Goal: Task Accomplishment & Management: Complete application form

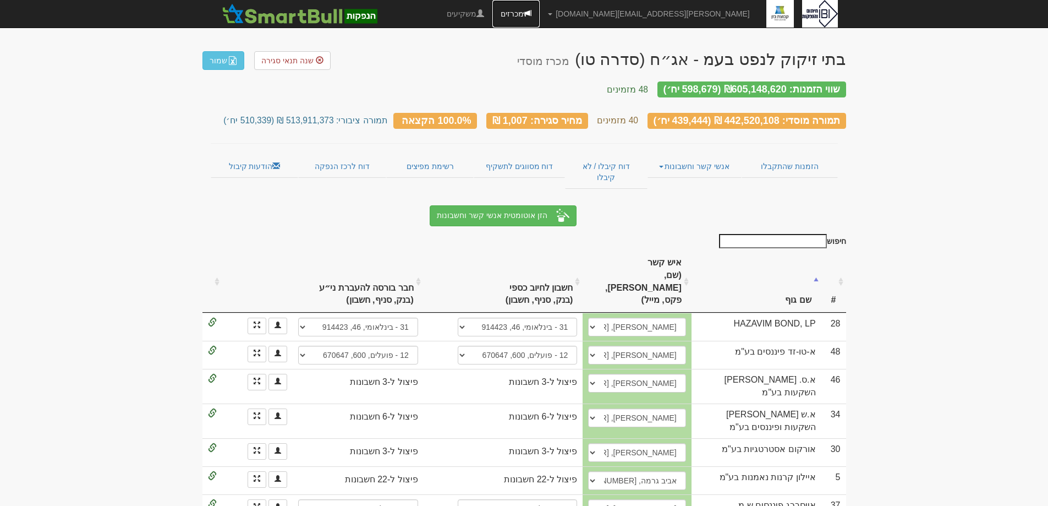
click at [540, 15] on link "מכרזים" at bounding box center [515, 14] width 47 height 28
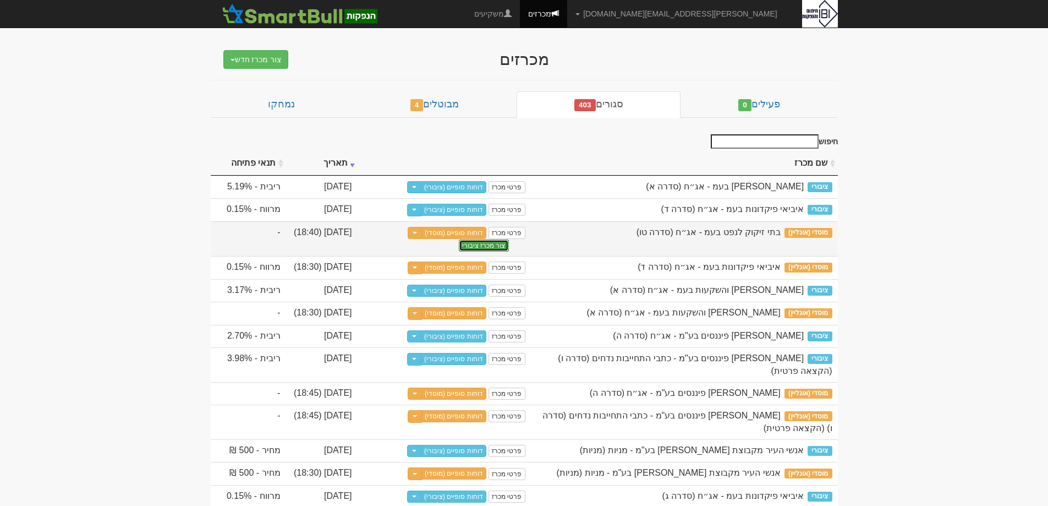
click at [488, 245] on button "צור מכרז ציבורי" at bounding box center [484, 245] width 50 height 12
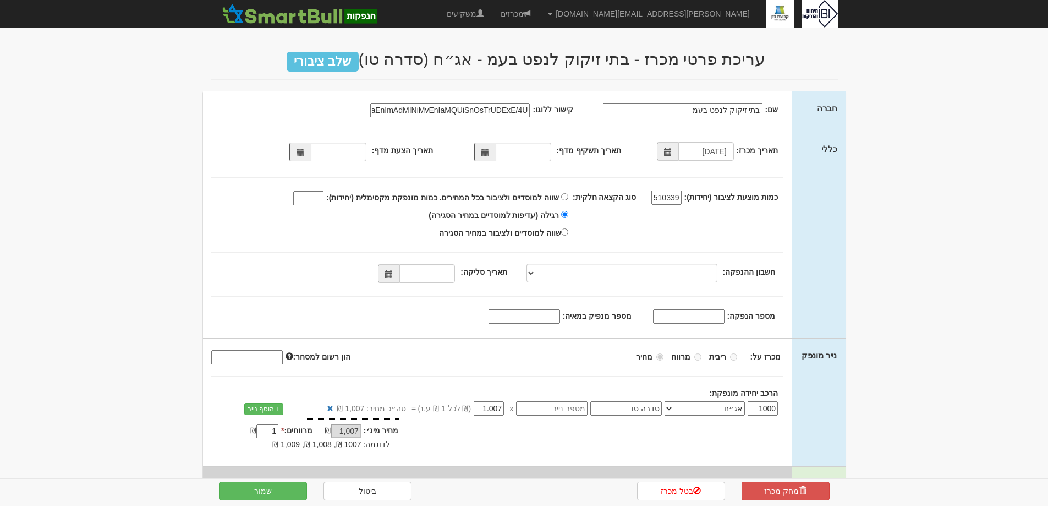
click at [298, 153] on span at bounding box center [299, 151] width 21 height 19
type input "27/08/2025"
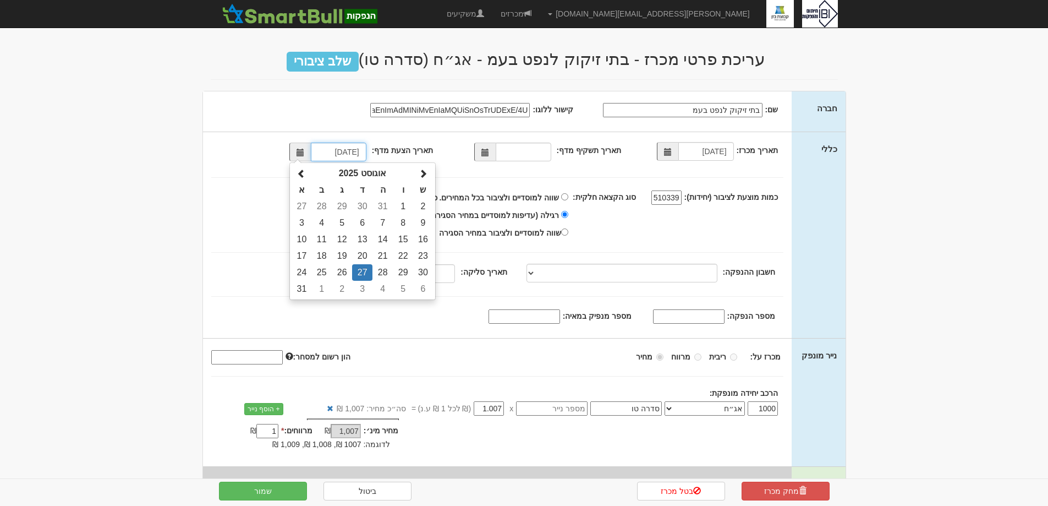
click at [367, 272] on td "27" at bounding box center [362, 272] width 20 height 17
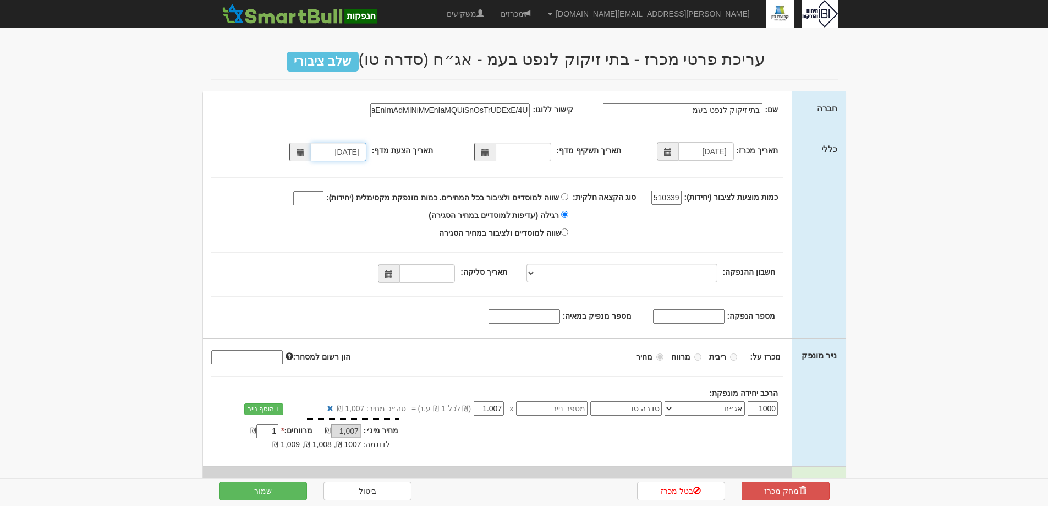
click at [487, 152] on span at bounding box center [485, 153] width 8 height 8
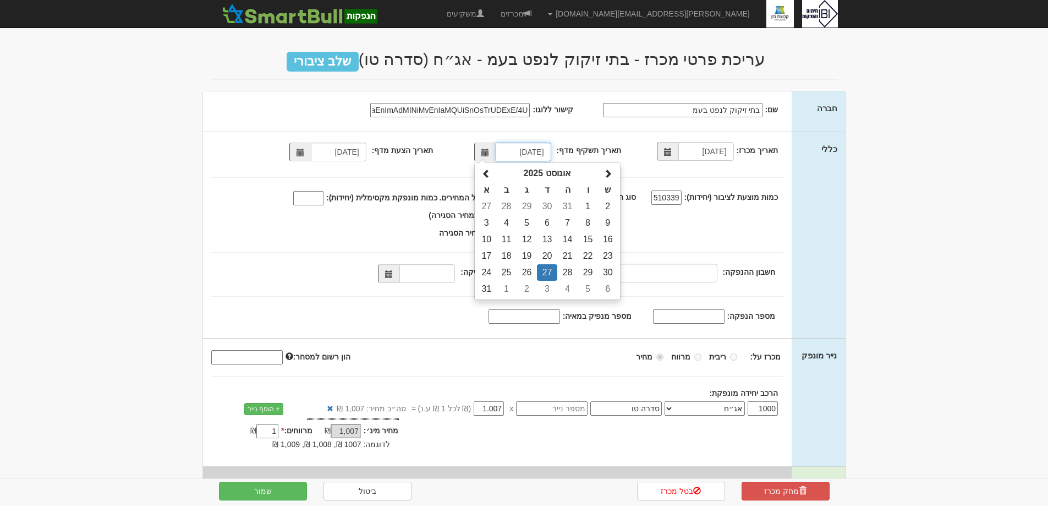
click at [553, 170] on th "אוגוסט 2025" at bounding box center [547, 173] width 102 height 17
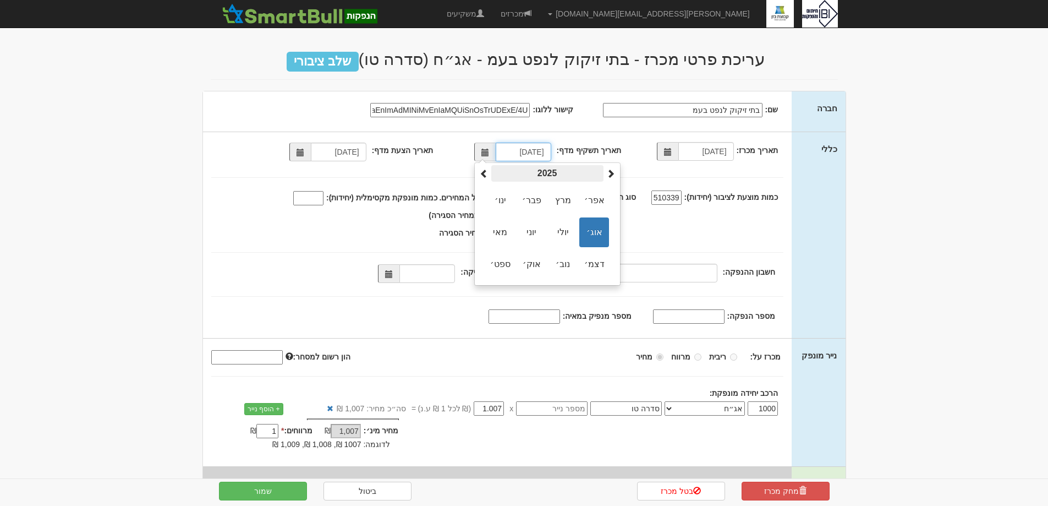
click at [553, 170] on th "2025" at bounding box center [547, 173] width 112 height 17
click at [507, 221] on span "2024" at bounding box center [500, 232] width 30 height 30
click at [564, 266] on span "נוב׳" at bounding box center [563, 264] width 30 height 30
click at [526, 232] on td "12" at bounding box center [527, 239] width 20 height 17
type input "12/11/2024"
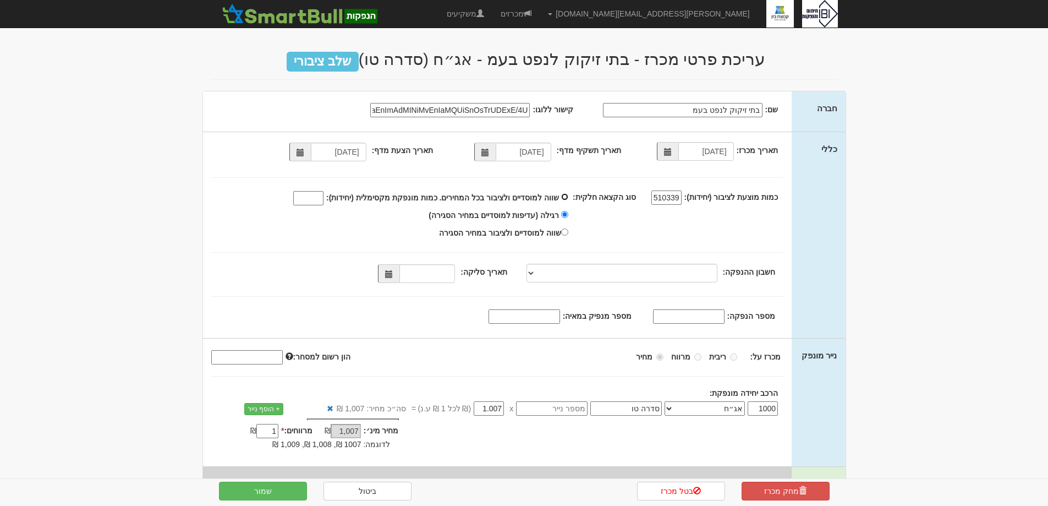
click at [568, 196] on input "שווה למוסדיים ולציבור בכל המחירים. כמות מונפקת מקסימלית (יחידות):" at bounding box center [564, 196] width 7 height 7
radio input "true"
click at [324, 198] on input "שווה למוסדיים ולציבור בכל המחירים. כמות מונפקת מקסימלית (יחידות):" at bounding box center [308, 198] width 30 height 14
click at [324, 200] on input "שווה למוסדיים ולציבור בכל המחירים. כמות מונפקת מקסימלית (יחידות):" at bounding box center [308, 198] width 30 height 14
type input "440000"
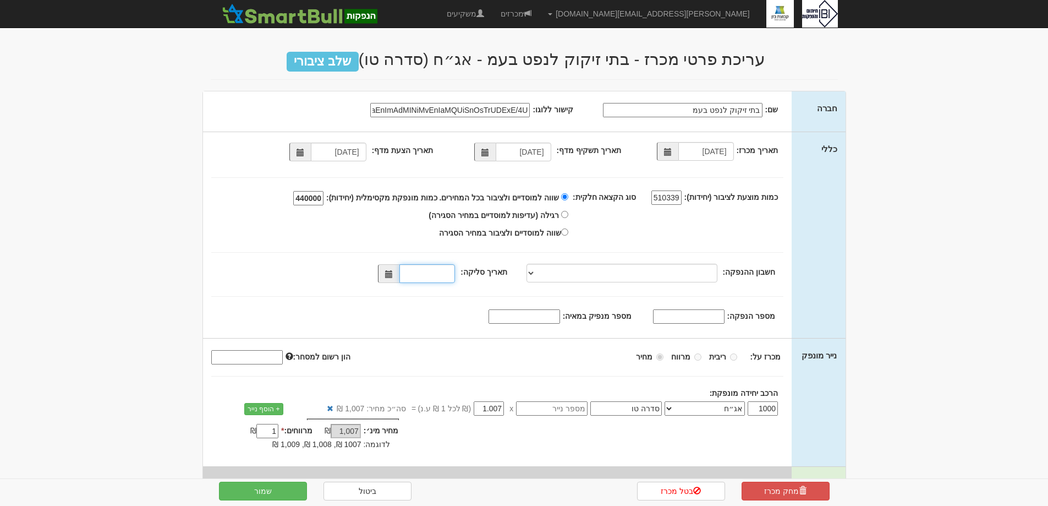
click at [425, 278] on input "תאריך סליקה:" at bounding box center [427, 273] width 56 height 19
click at [392, 271] on span at bounding box center [389, 274] width 8 height 8
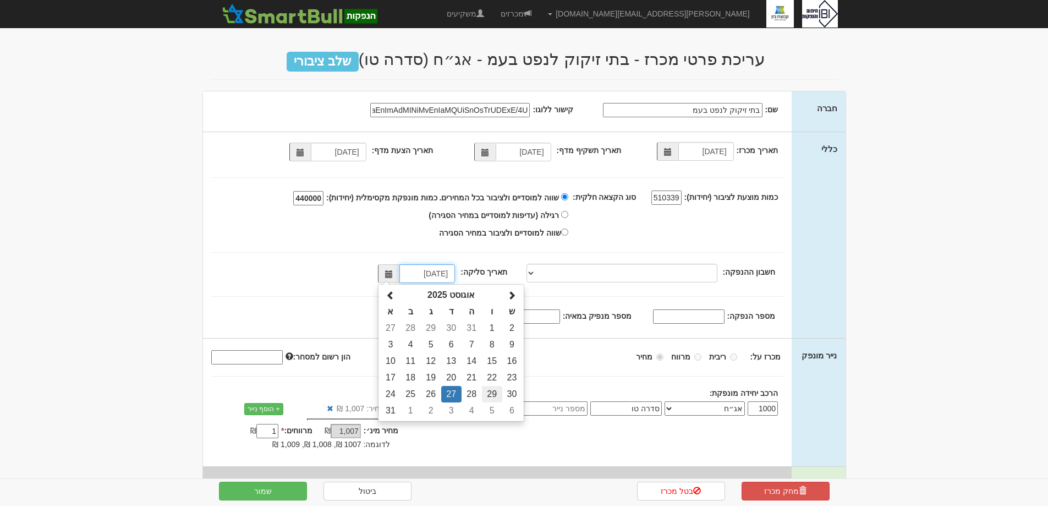
click at [489, 391] on td "29" at bounding box center [492, 394] width 20 height 17
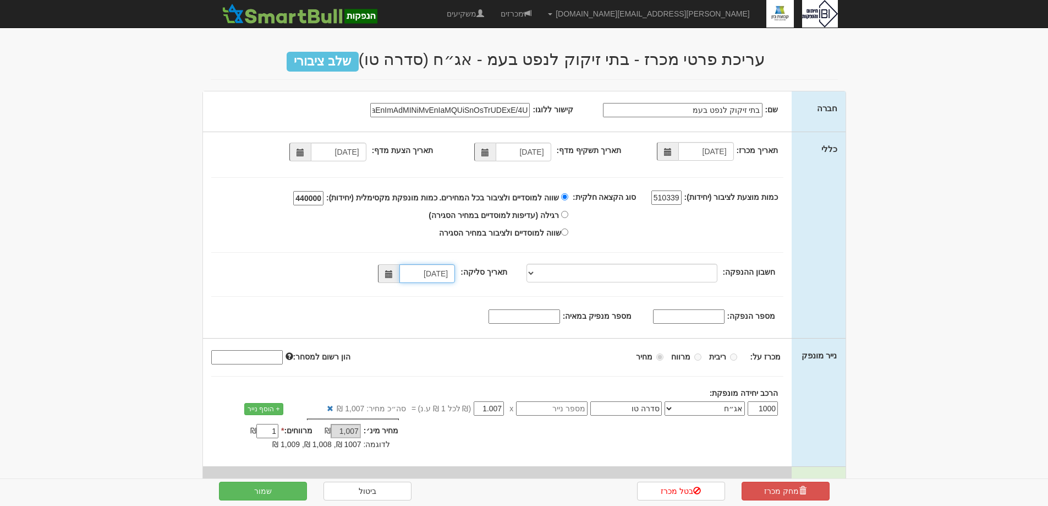
click at [394, 268] on span at bounding box center [388, 273] width 21 height 19
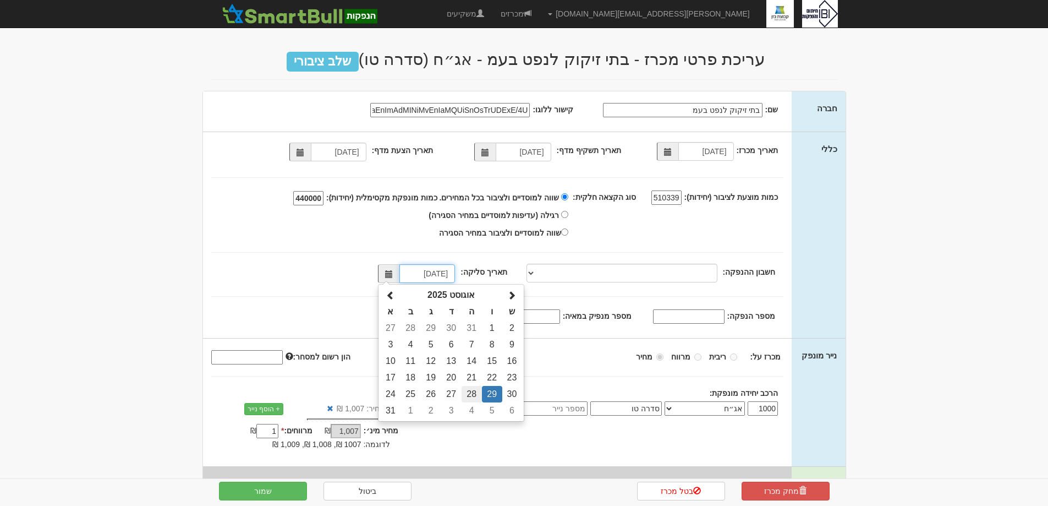
click at [470, 391] on td "28" at bounding box center [472, 394] width 20 height 17
type input "28/08/2025"
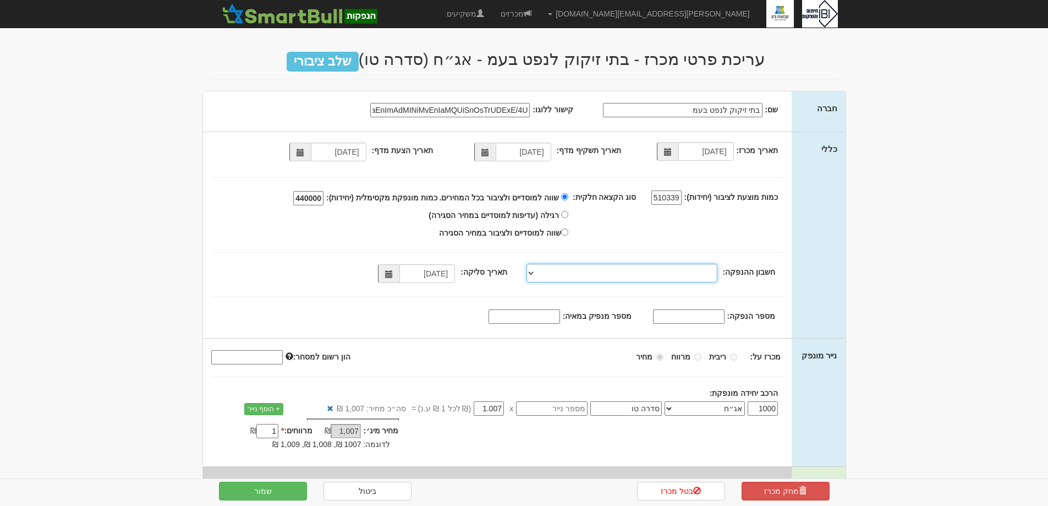
click at [539, 272] on select "פועלים, 600, 630750, IL83-0126-0000-0000-0630-750 פועלים, 600, 630572, IL39-012…" at bounding box center [622, 273] width 191 height 19
select select "פועלים, 600, 630750, IL83-0126-0000-0000-0630-750"
click at [529, 264] on select "פועלים, 600, 630750, IL83-0126-0000-0000-0630-750 פועלים, 600, 630572, IL39-012…" at bounding box center [622, 273] width 191 height 19
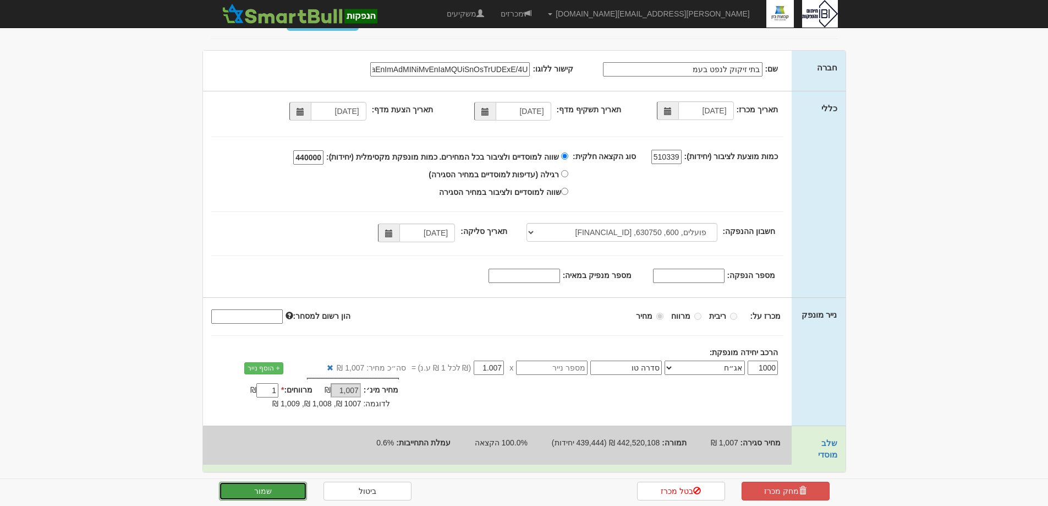
click at [240, 486] on button "שמור" at bounding box center [263, 490] width 88 height 19
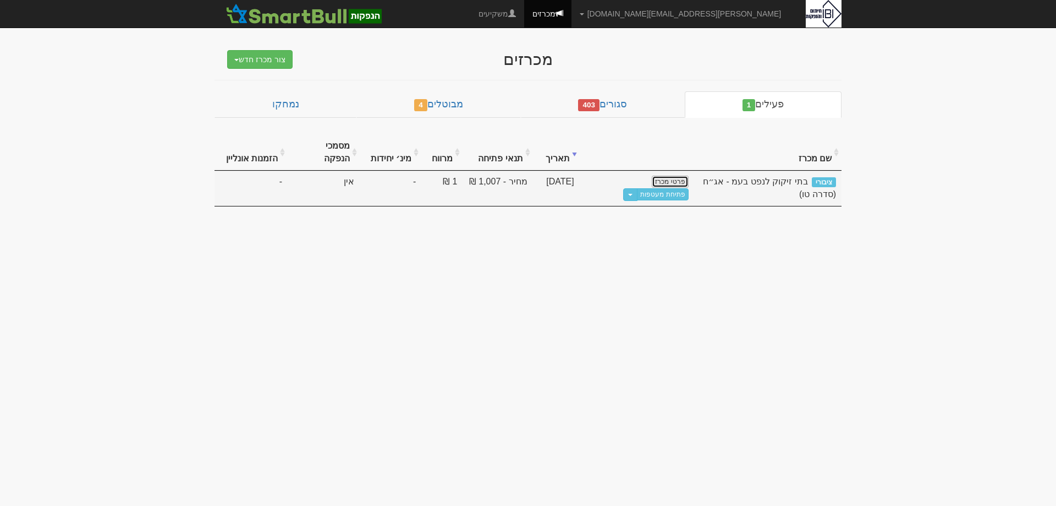
click at [678, 176] on link "פרטי מכרז" at bounding box center [670, 182] width 36 height 12
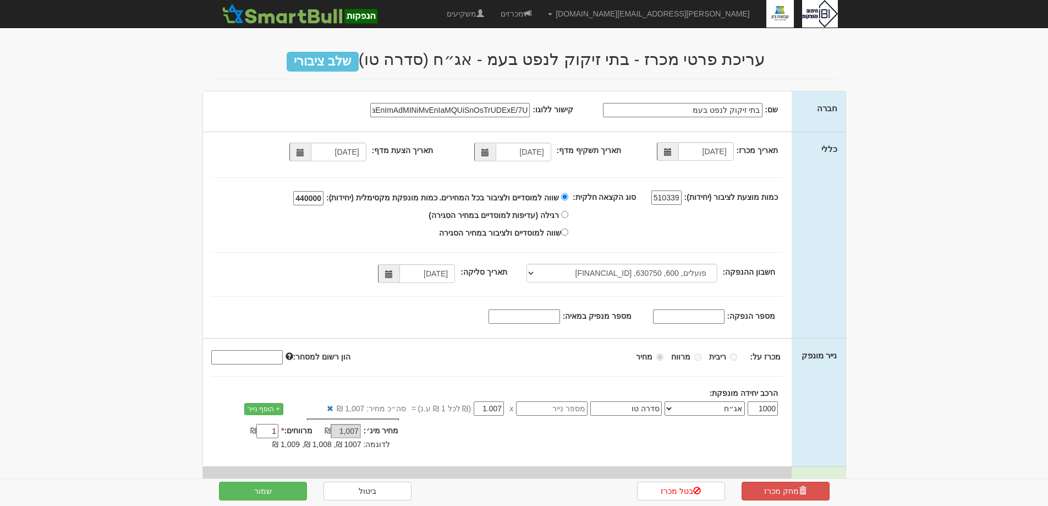
select select "פועלים, 600, 630750, [FINANCIAL_ID]"
click at [387, 487] on link "ביטול" at bounding box center [368, 490] width 88 height 19
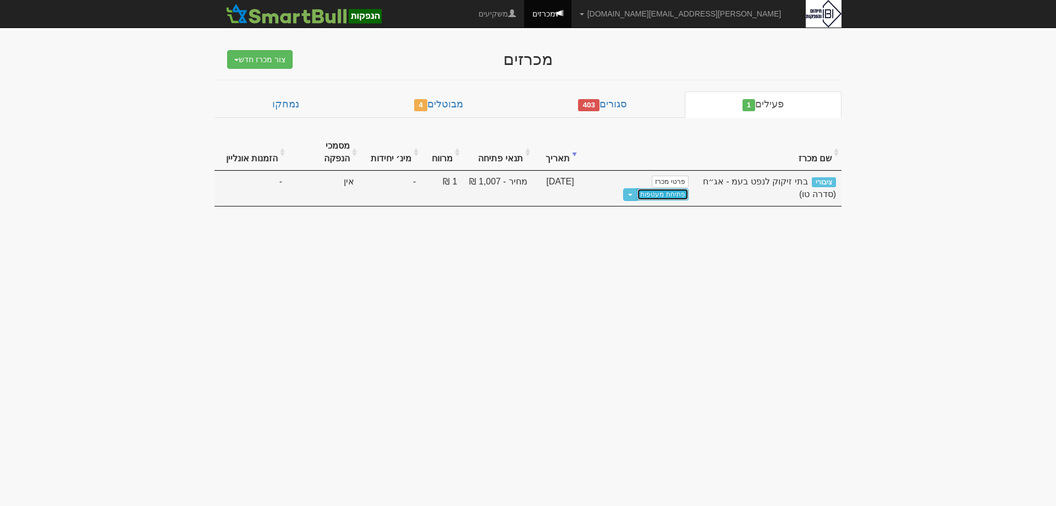
click at [637, 188] on link "פתיחת מעטפות" at bounding box center [662, 194] width 51 height 12
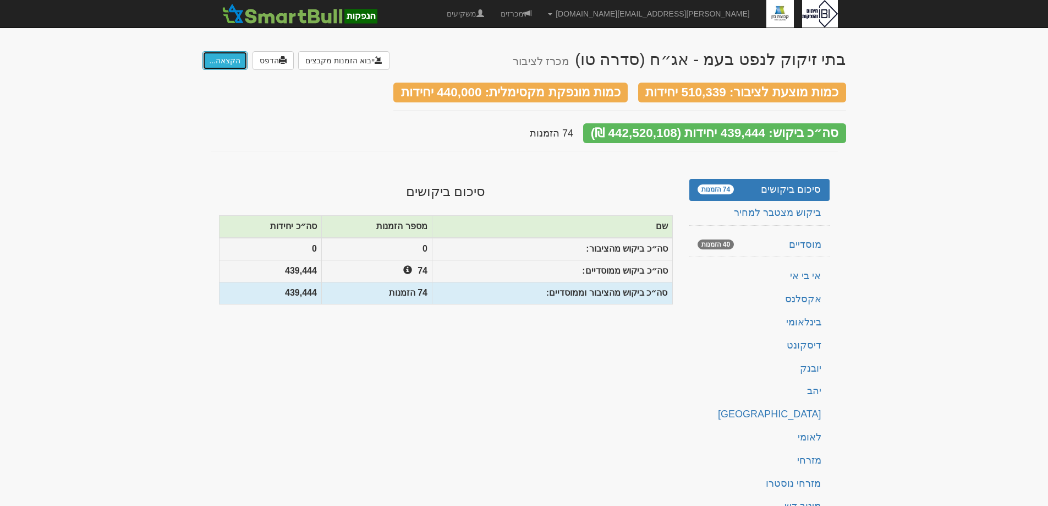
click at [223, 61] on button "הקצאה..." at bounding box center [225, 60] width 46 height 19
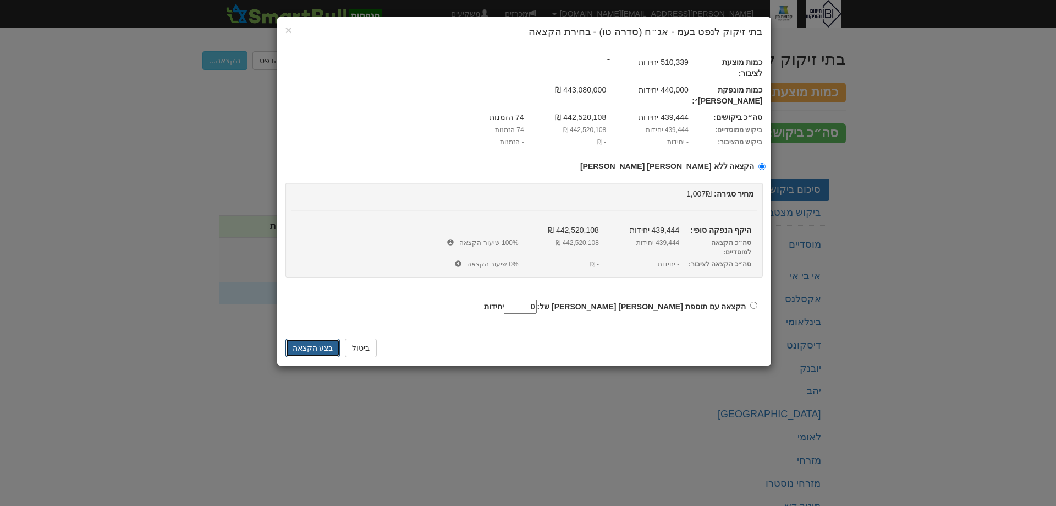
click at [298, 338] on button "בצע הקצאה" at bounding box center [313, 347] width 55 height 19
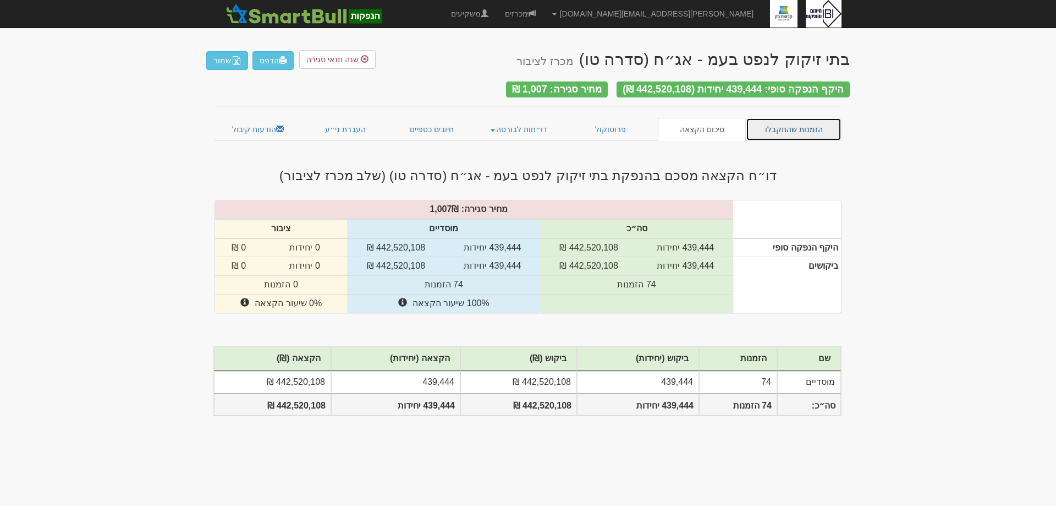
click at [808, 125] on link "הזמנות שהתקבלו" at bounding box center [794, 129] width 96 height 23
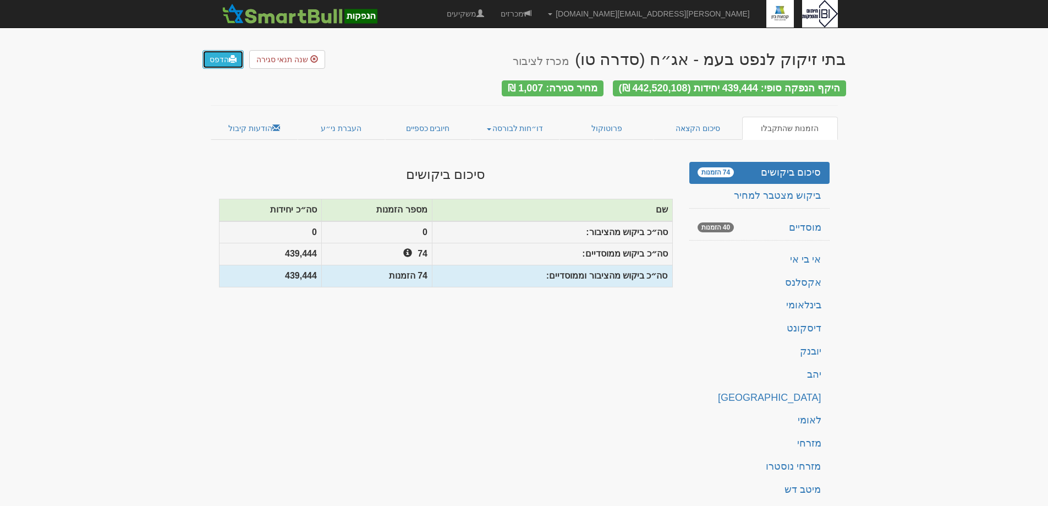
click at [219, 59] on link "הדפס" at bounding box center [222, 59] width 41 height 19
click at [619, 123] on link "פרוטוקול" at bounding box center [607, 128] width 95 height 23
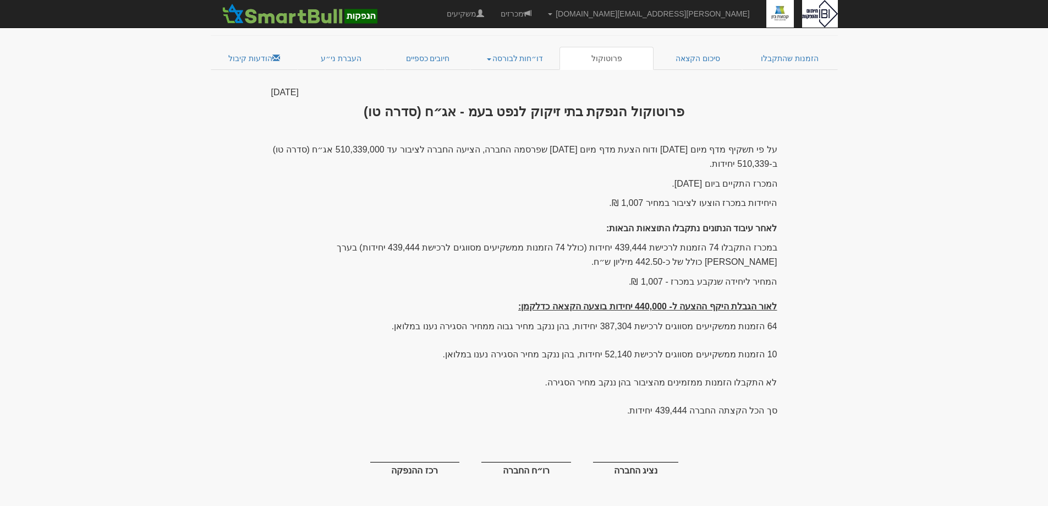
scroll to position [70, 0]
drag, startPoint x: 357, startPoint y: 157, endPoint x: 363, endPoint y: 463, distance: 306.0
click at [363, 463] on div "[DATE] פרוטוקול הנפקת בתי זיקוק לנפט בעמ - אג״ח (סדרה טו) על פי תשקיף מדף מיום …" at bounding box center [524, 298] width 523 height 425
copy div "35 loremi 4171 dolorsit ametc adi elits doei tem - in״u (labo et) do ma aliqu e…"
click at [512, 60] on link "דו״חות לבורסה" at bounding box center [514, 57] width 89 height 23
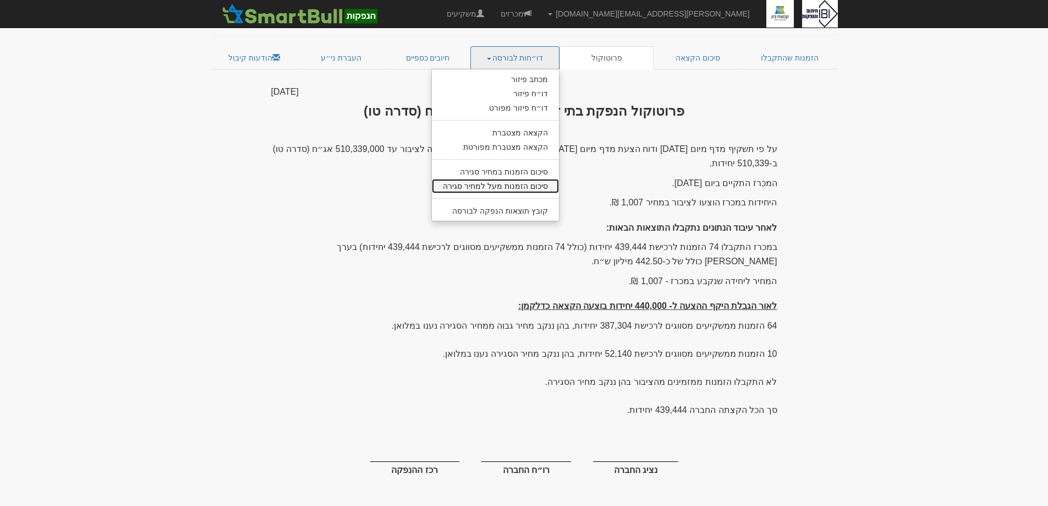
click at [480, 185] on link "סיכום הזמנות מעל למחיר סגירה" at bounding box center [495, 186] width 127 height 14
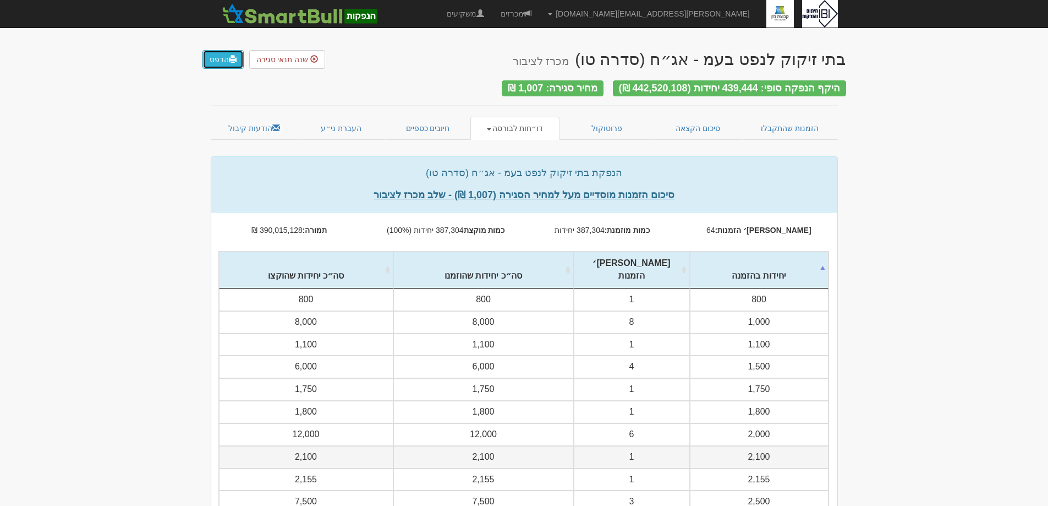
drag, startPoint x: 219, startPoint y: 58, endPoint x: 242, endPoint y: 430, distance: 372.1
click at [219, 56] on link "הדפס" at bounding box center [222, 59] width 41 height 19
click at [491, 128] on span at bounding box center [489, 129] width 4 height 2
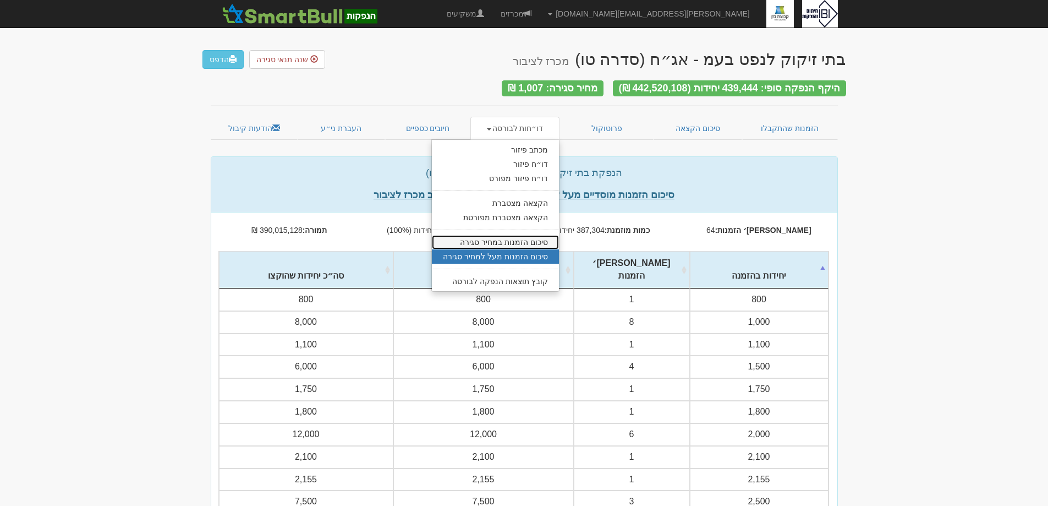
click at [515, 235] on link "סיכום הזמנות במחיר סגירה" at bounding box center [495, 242] width 127 height 14
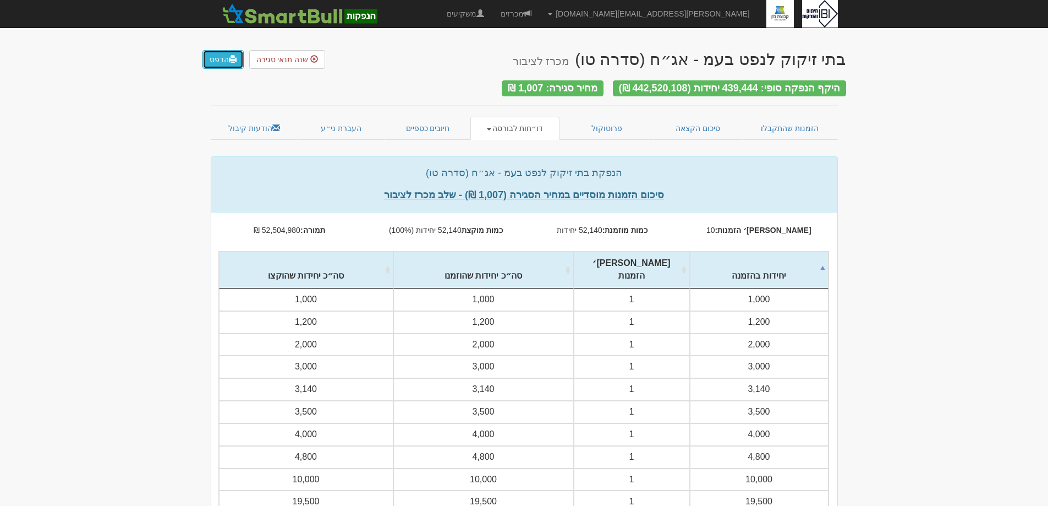
click at [222, 63] on link "הדפס" at bounding box center [222, 59] width 41 height 19
click at [427, 129] on link "חיובים כספיים" at bounding box center [428, 128] width 86 height 23
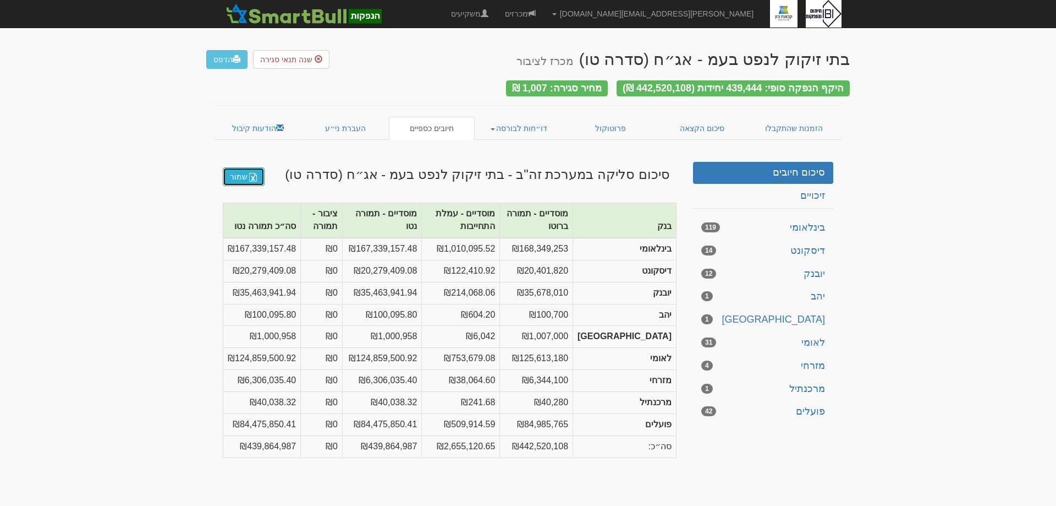
click at [239, 167] on link "שמור" at bounding box center [244, 176] width 42 height 19
click at [245, 122] on link "הודעות קיבול" at bounding box center [258, 128] width 87 height 23
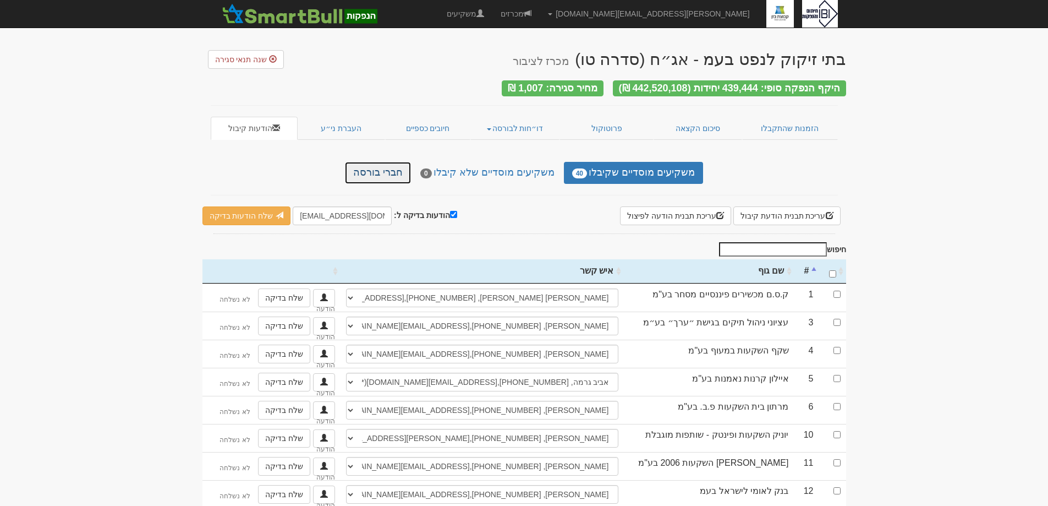
click at [391, 167] on link "חברי בורסה" at bounding box center [378, 173] width 66 height 22
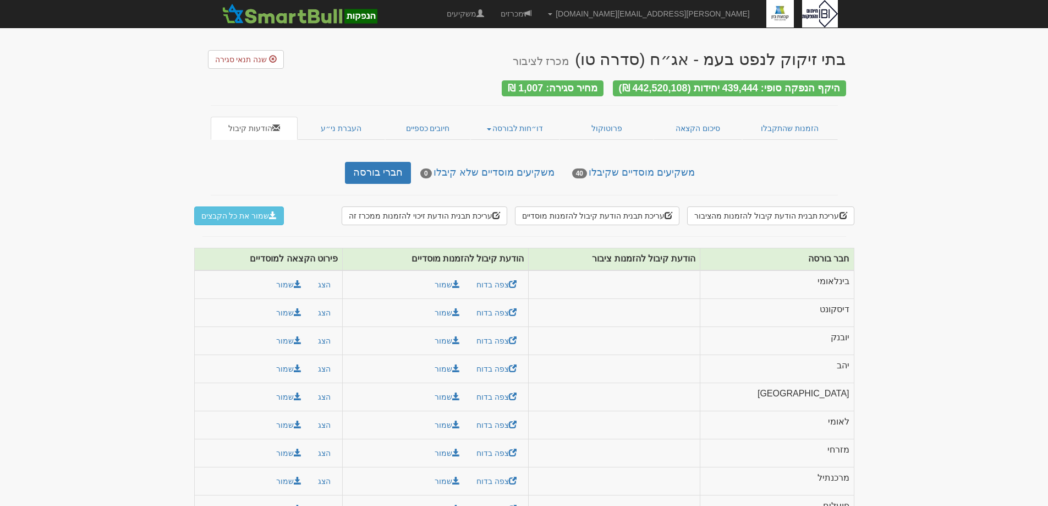
scroll to position [24, 0]
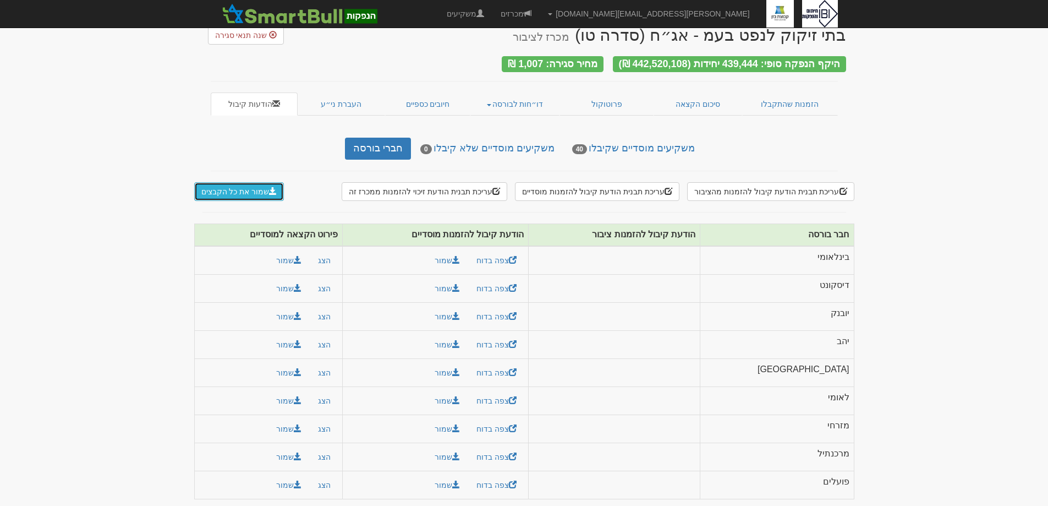
click at [216, 183] on button "שמור את כל הקבצים" at bounding box center [239, 191] width 90 height 19
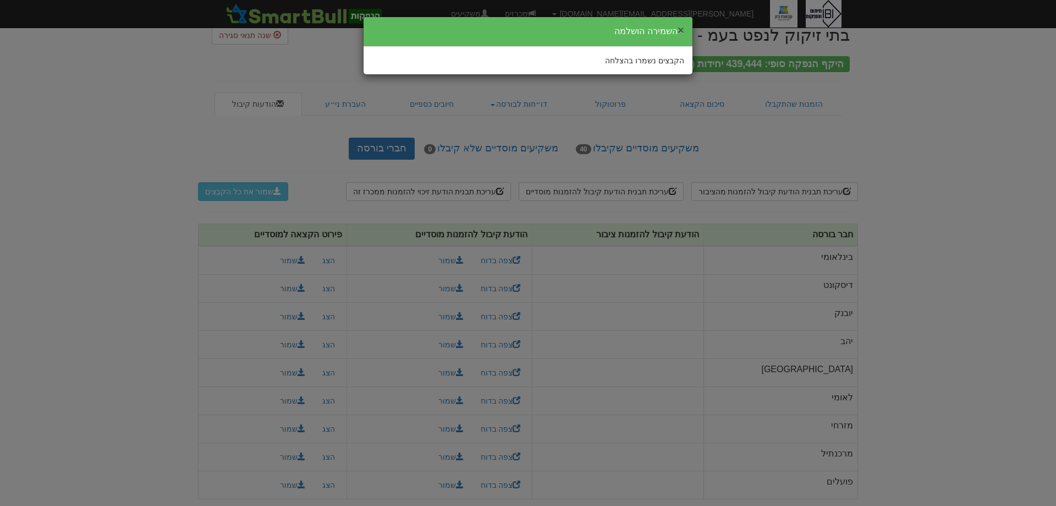
click at [682, 30] on button "×" at bounding box center [681, 30] width 7 height 12
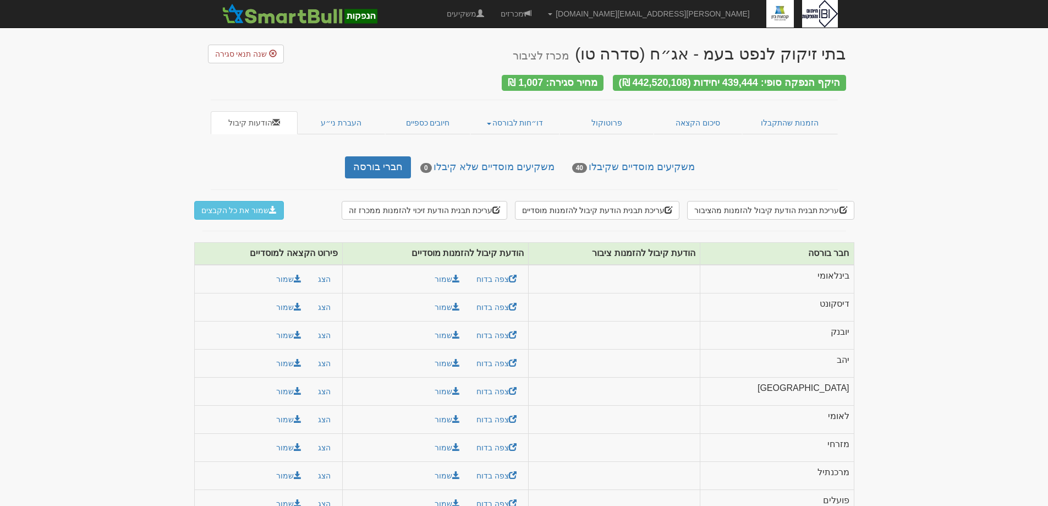
scroll to position [0, 0]
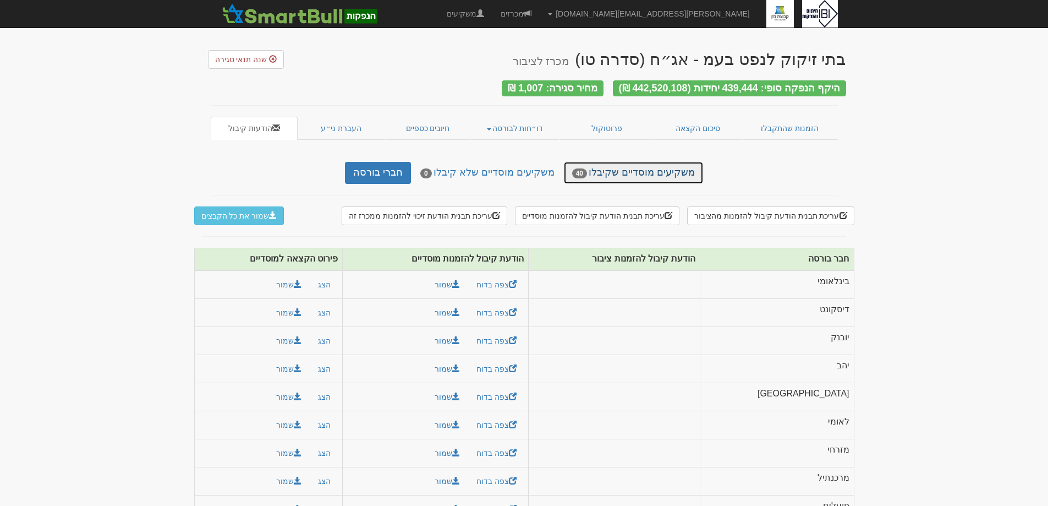
click at [614, 168] on link "משקיעים מוסדיים שקיבלו 40" at bounding box center [633, 173] width 139 height 22
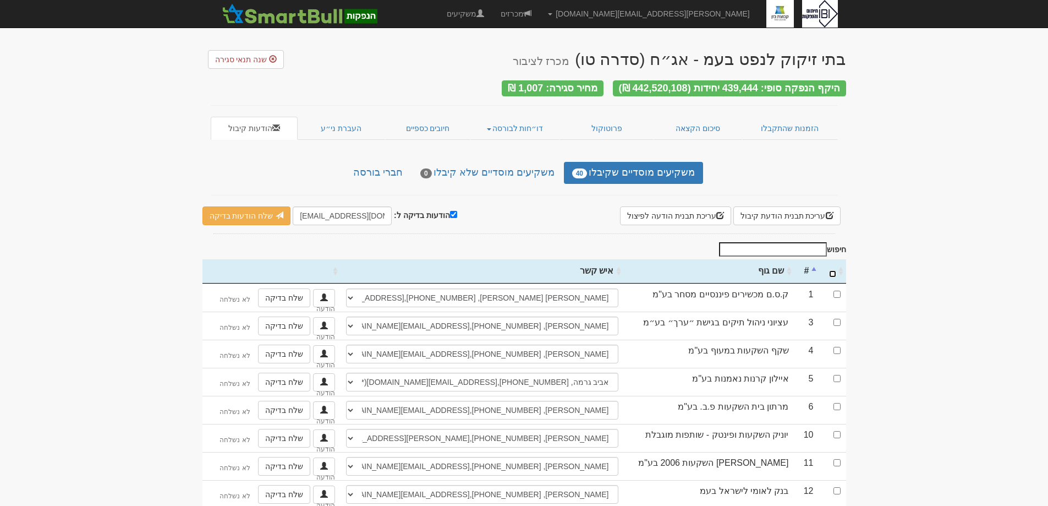
click at [834, 270] on input "\a : activate to sort column ascending" at bounding box center [832, 273] width 7 height 7
checkbox input "true"
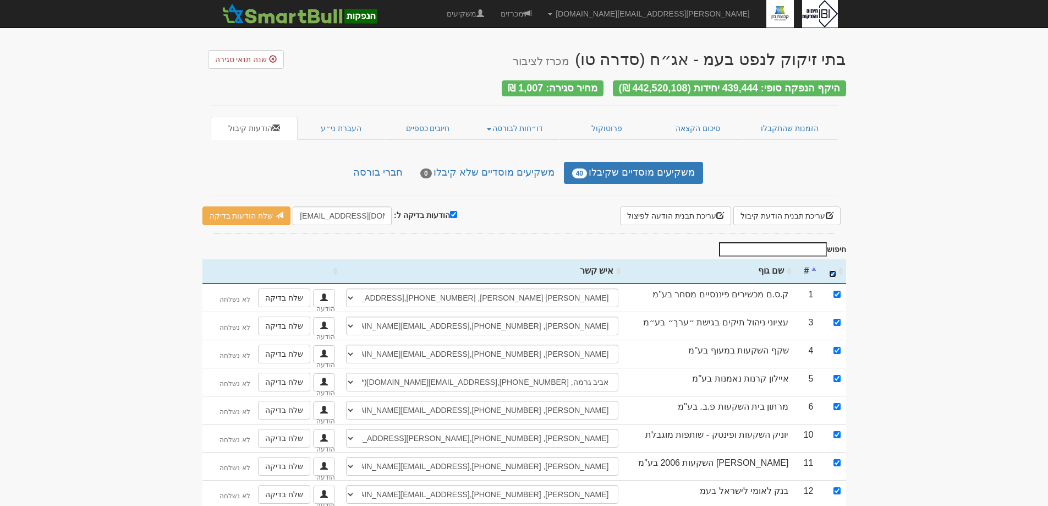
checkbox input "true"
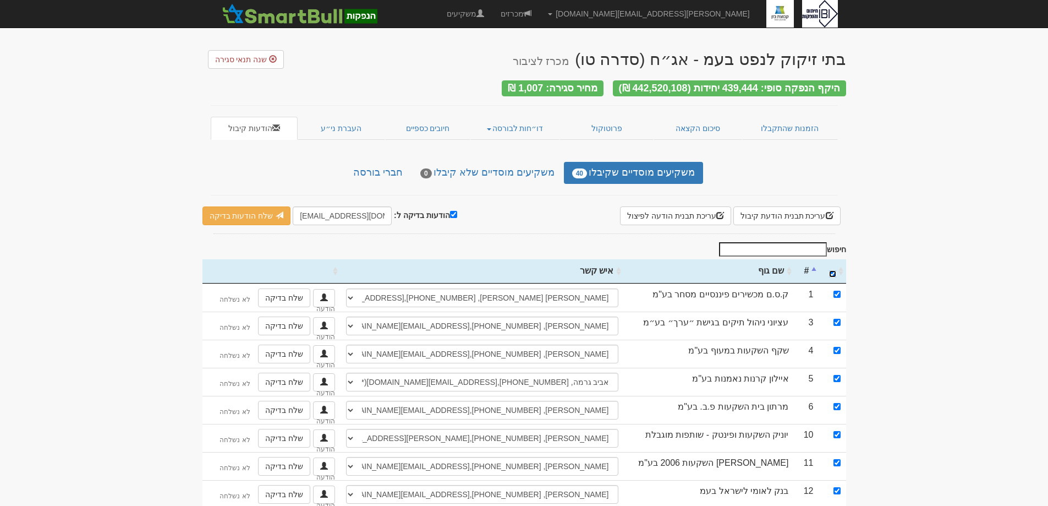
checkbox input "true"
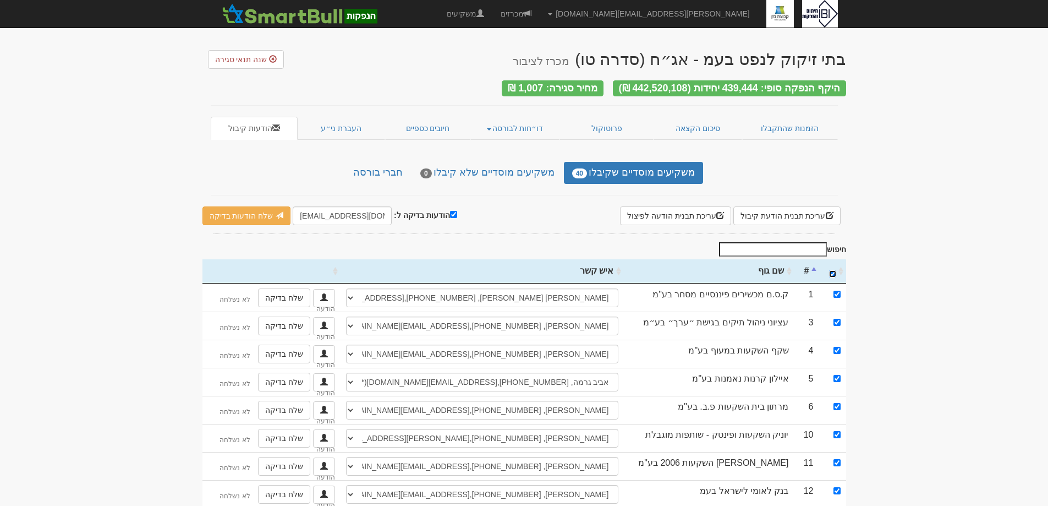
checkbox input "true"
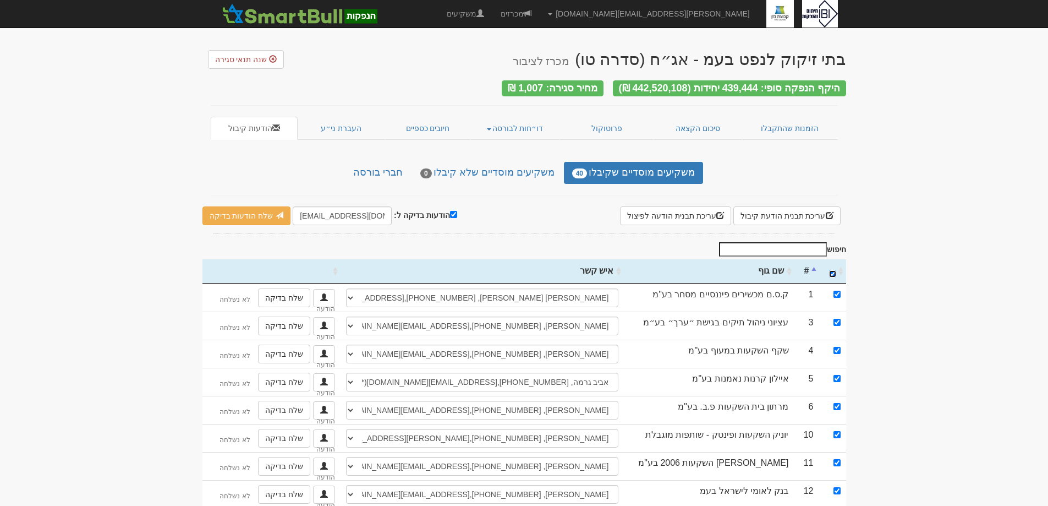
checkbox input "true"
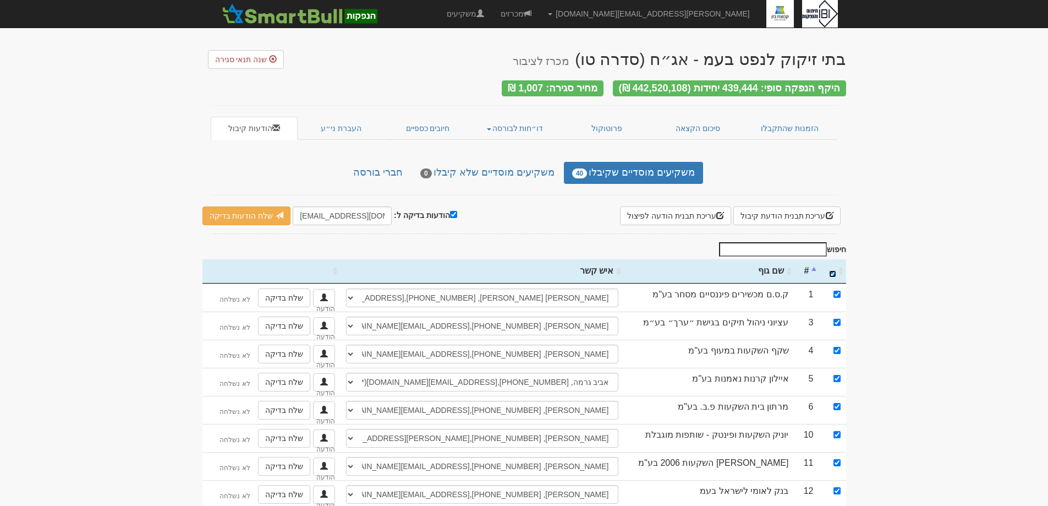
checkbox input "true"
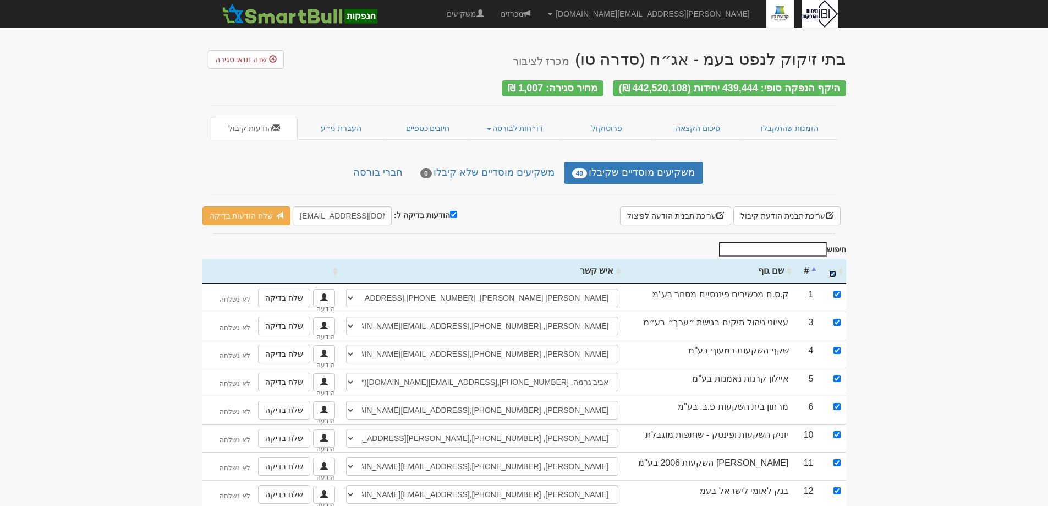
checkbox input "true"
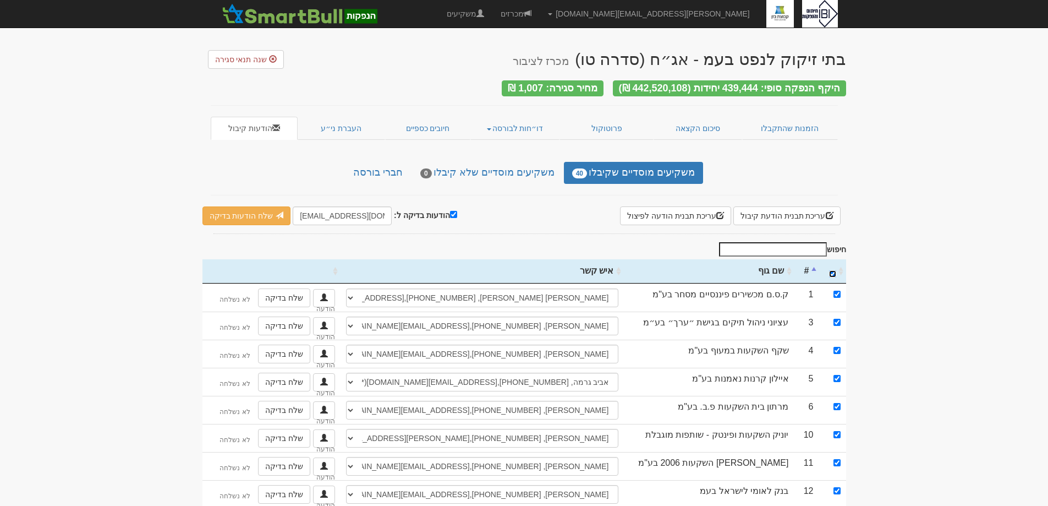
checkbox input "true"
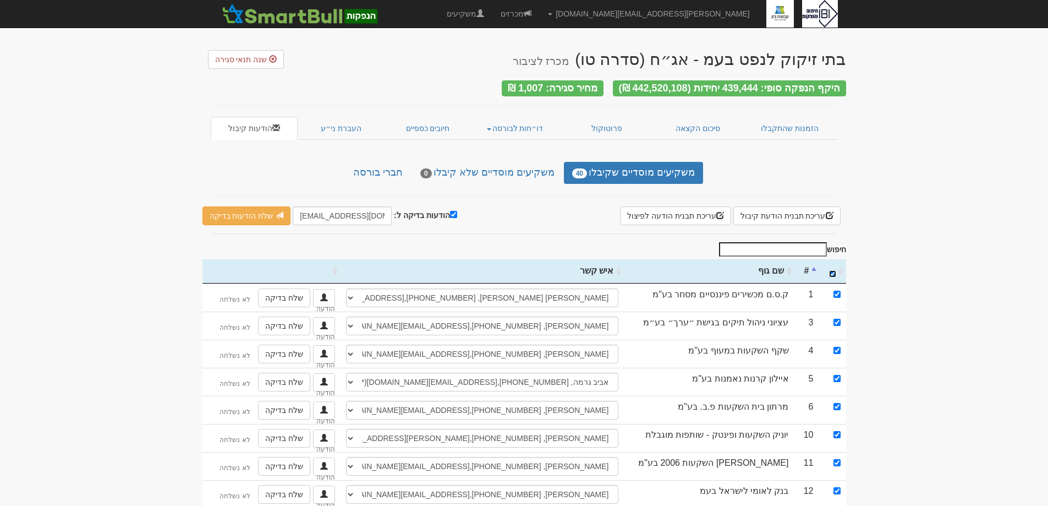
checkbox input "true"
click at [451, 211] on input "הודעות בדיקה ל:" at bounding box center [453, 214] width 7 height 7
checkbox input "false"
click at [248, 217] on link "שלח הודעות למשקיעים" at bounding box center [253, 215] width 102 height 19
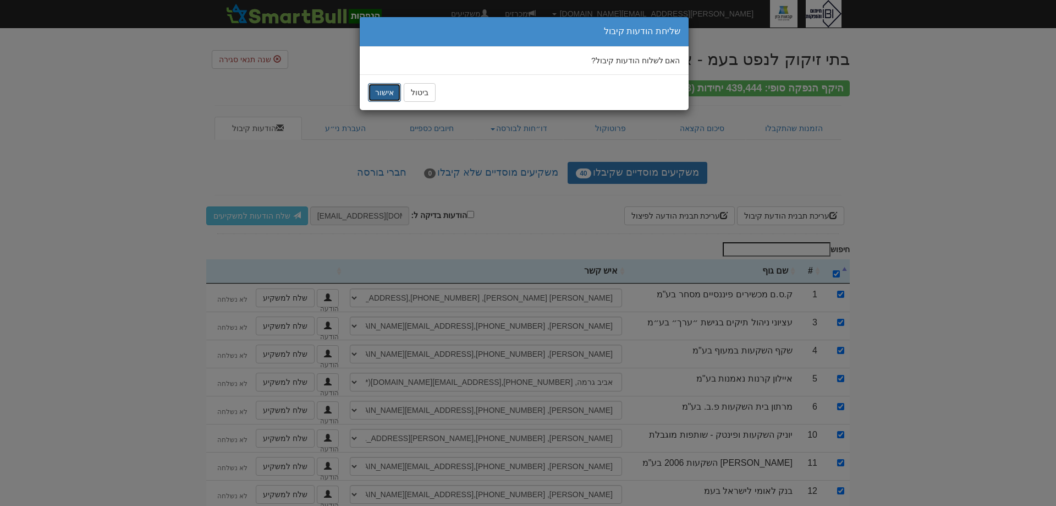
click at [383, 95] on button "אישור" at bounding box center [384, 92] width 33 height 19
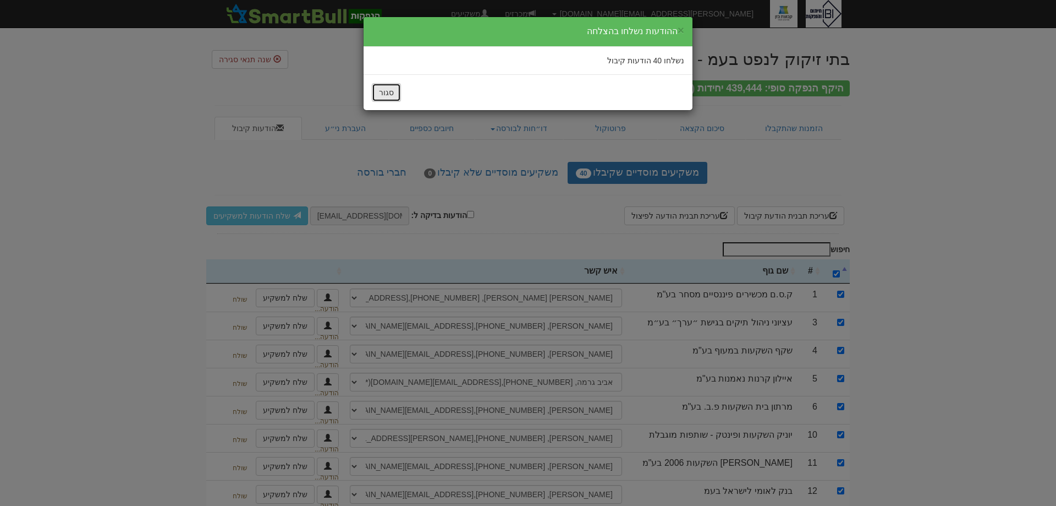
click at [389, 96] on button "סגור" at bounding box center [386, 92] width 29 height 19
